Goal: Navigation & Orientation: Find specific page/section

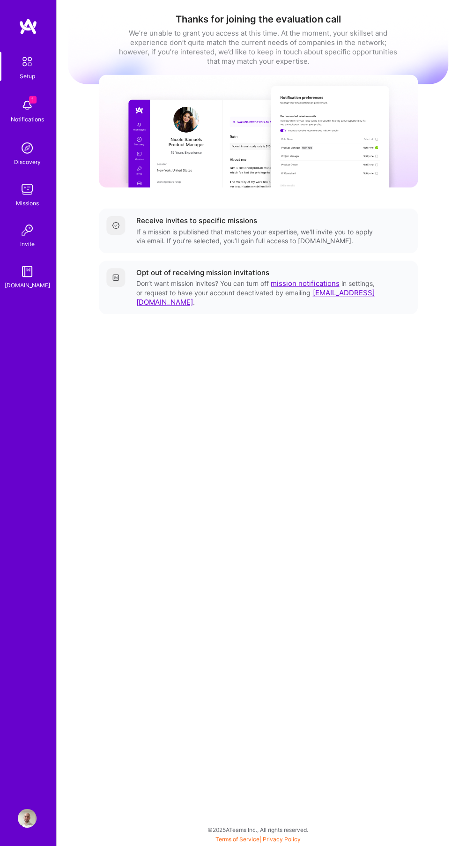
click at [9, 102] on div "1 Notifications" at bounding box center [27, 111] width 58 height 32
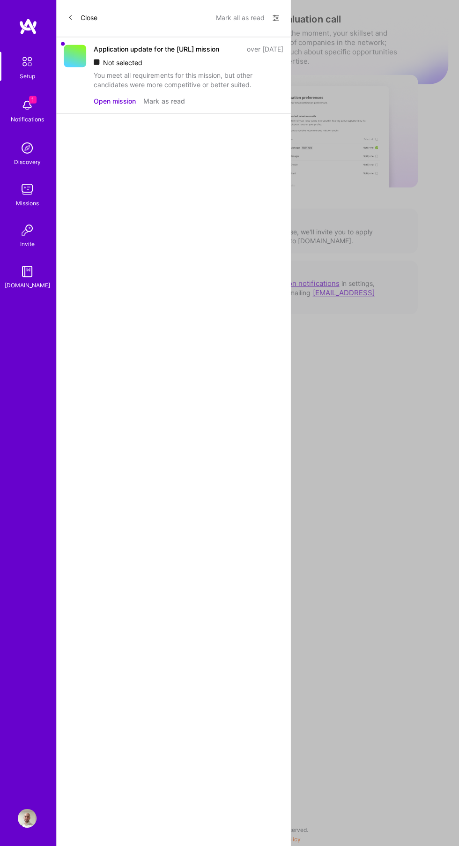
click at [20, 155] on img at bounding box center [27, 148] width 19 height 19
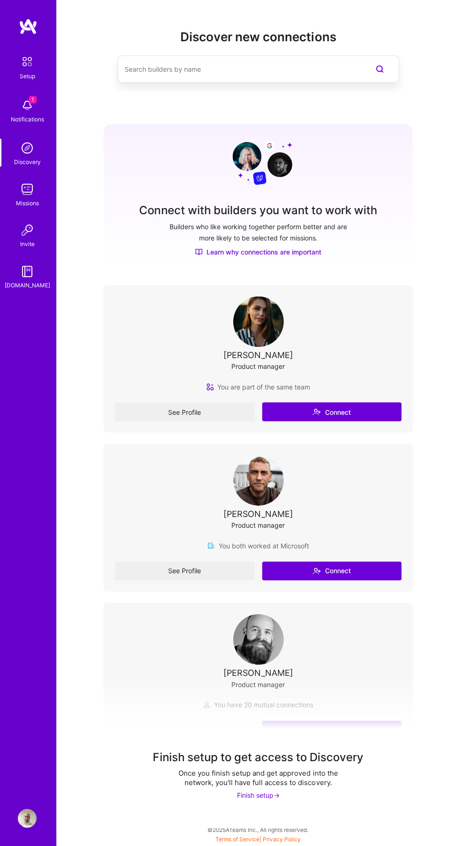
click at [21, 62] on img at bounding box center [27, 62] width 20 height 20
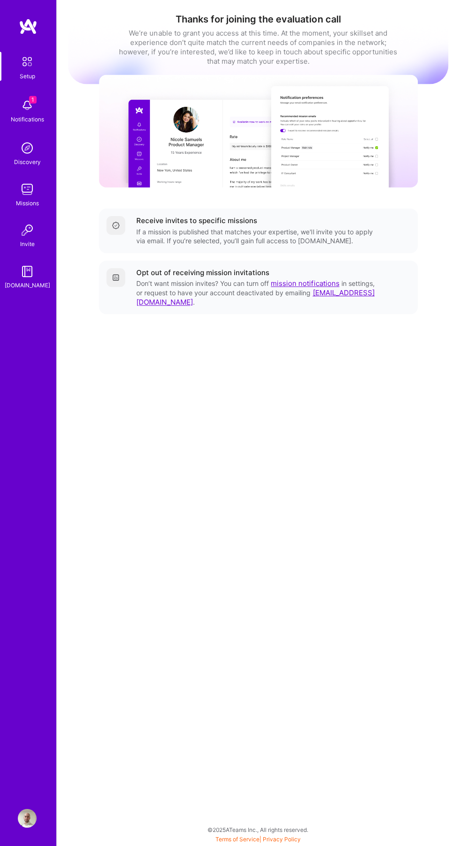
click at [13, 189] on link "Missions" at bounding box center [27, 194] width 58 height 28
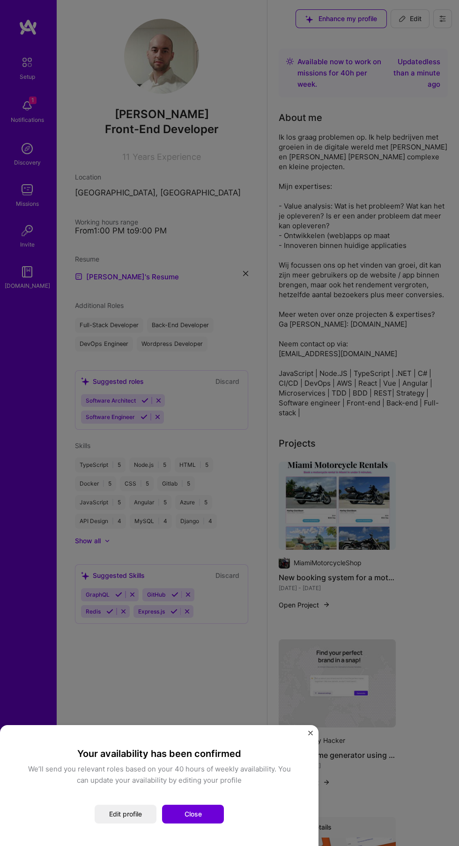
click at [199, 809] on button "Close" at bounding box center [193, 814] width 62 height 19
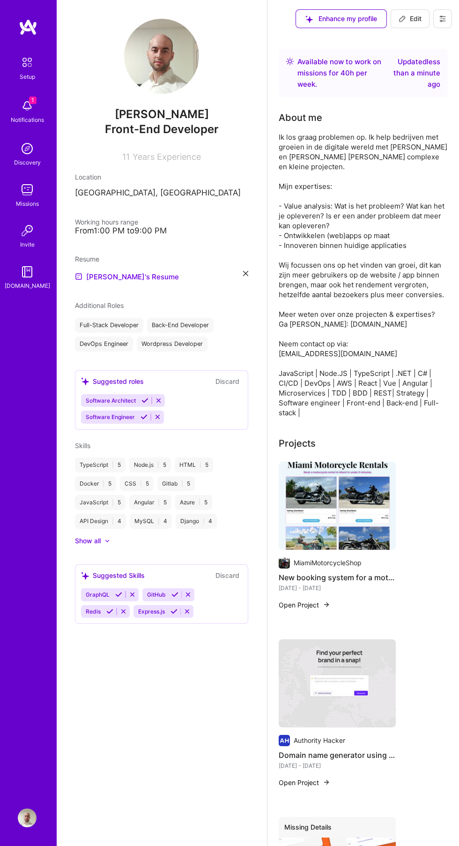
click at [22, 157] on img at bounding box center [27, 148] width 19 height 19
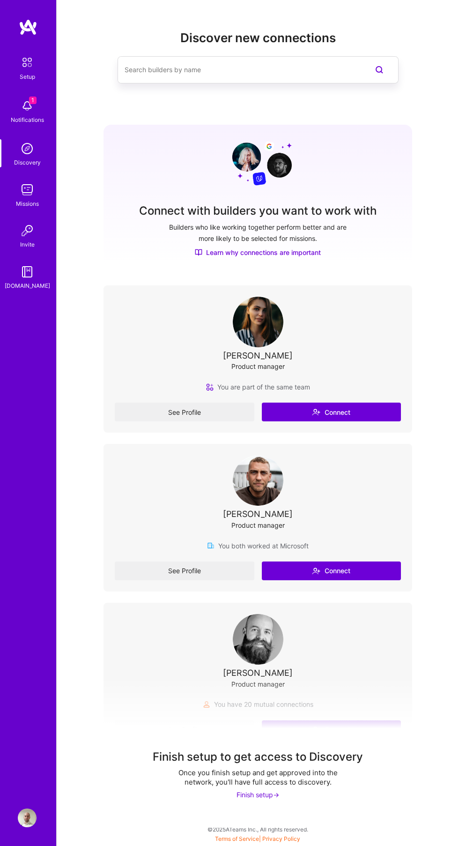
click at [25, 121] on div "Notifications" at bounding box center [27, 119] width 33 height 9
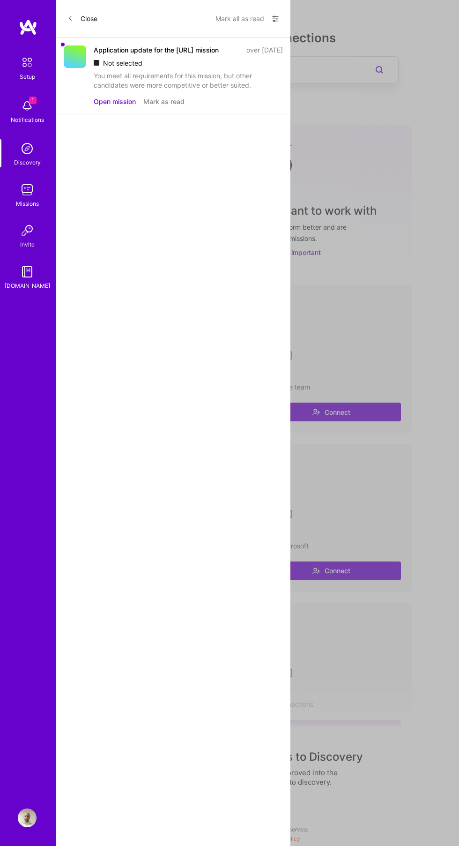
click at [6, 188] on link "Missions" at bounding box center [27, 194] width 58 height 28
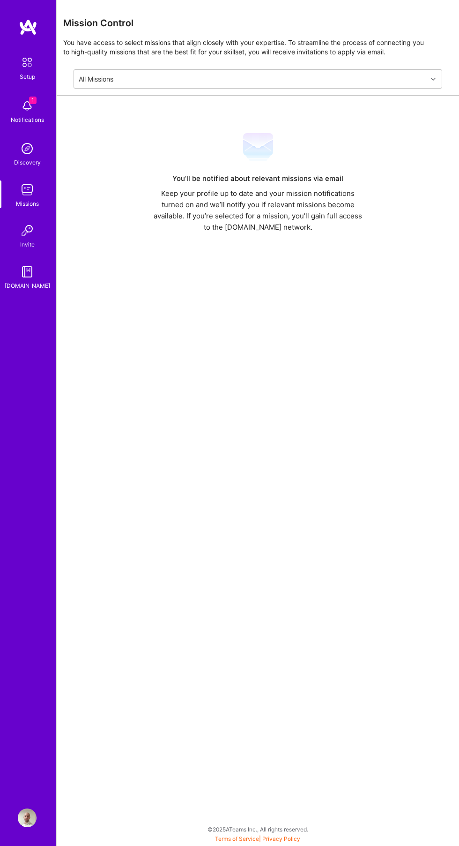
click at [7, 149] on link "Discovery" at bounding box center [27, 153] width 58 height 28
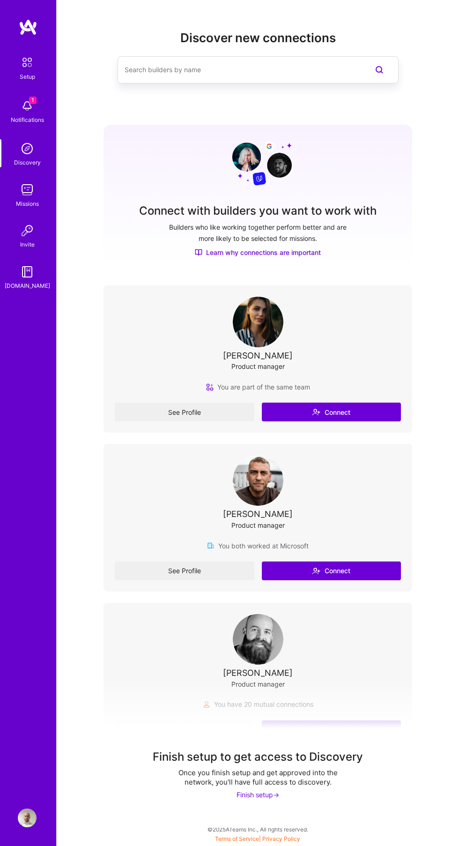
scroll to position [71, 0]
click at [257, 790] on div "Finish setup ->" at bounding box center [258, 794] width 43 height 9
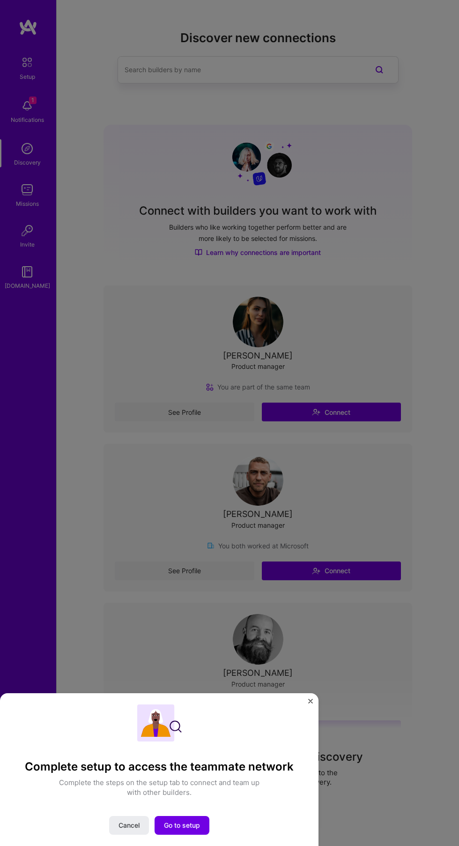
click at [184, 830] on span "Go to setup" at bounding box center [182, 824] width 36 height 9
